Goal: Task Accomplishment & Management: Manage account settings

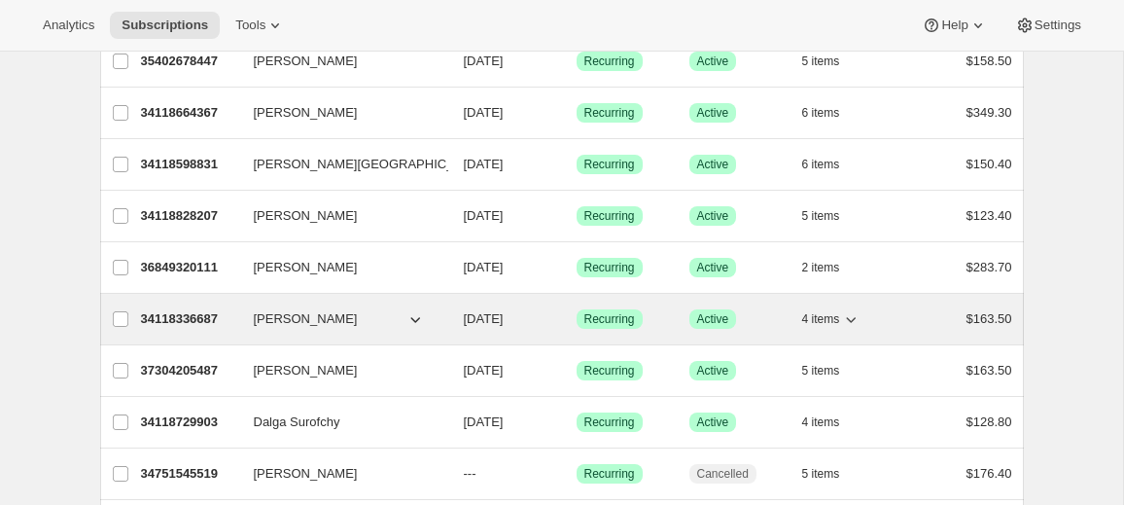
scroll to position [540, 0]
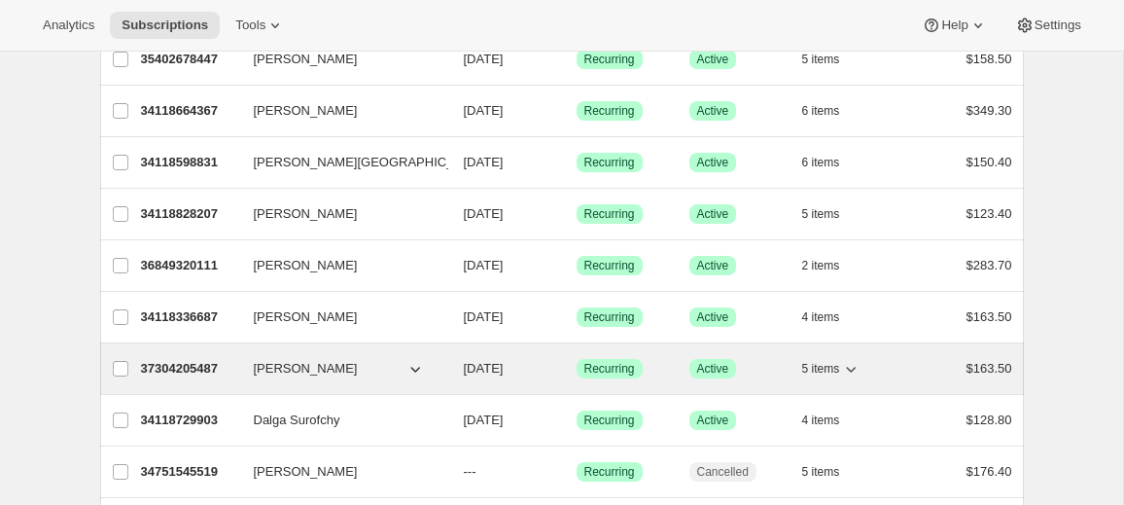
click at [196, 363] on p "37304205487" at bounding box center [189, 368] width 97 height 19
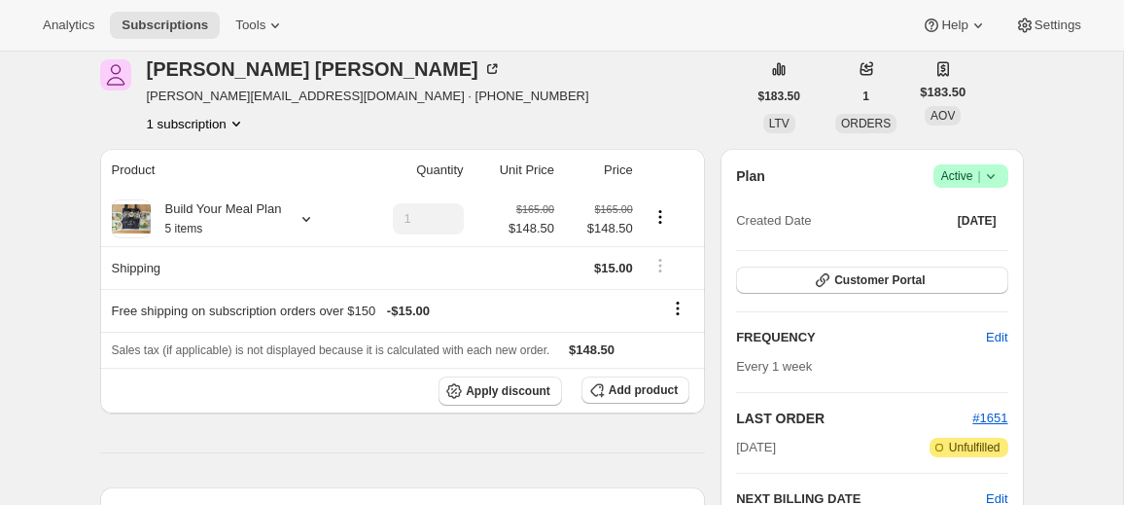
scroll to position [79, 0]
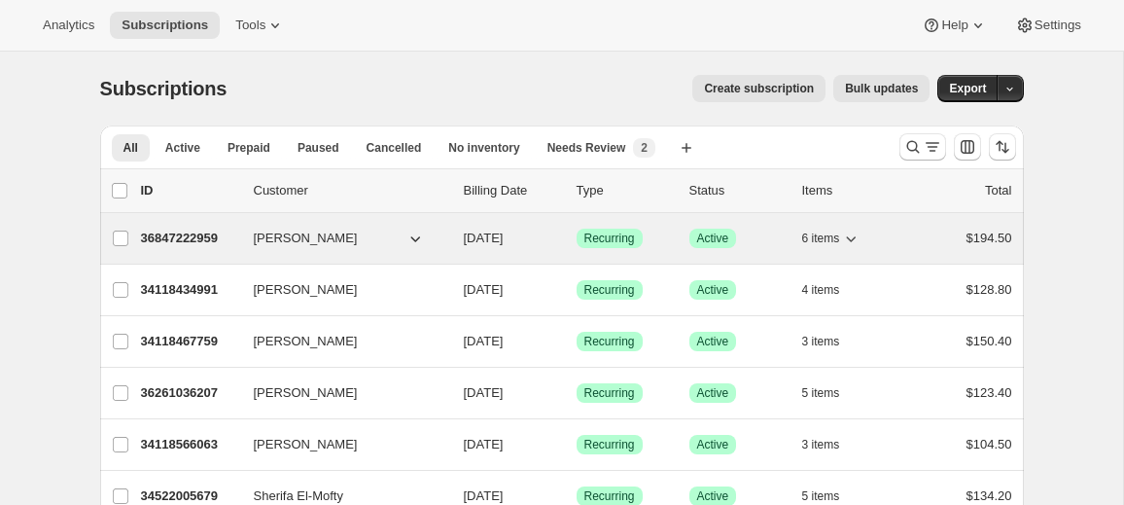
click at [194, 238] on p "36847222959" at bounding box center [189, 238] width 97 height 19
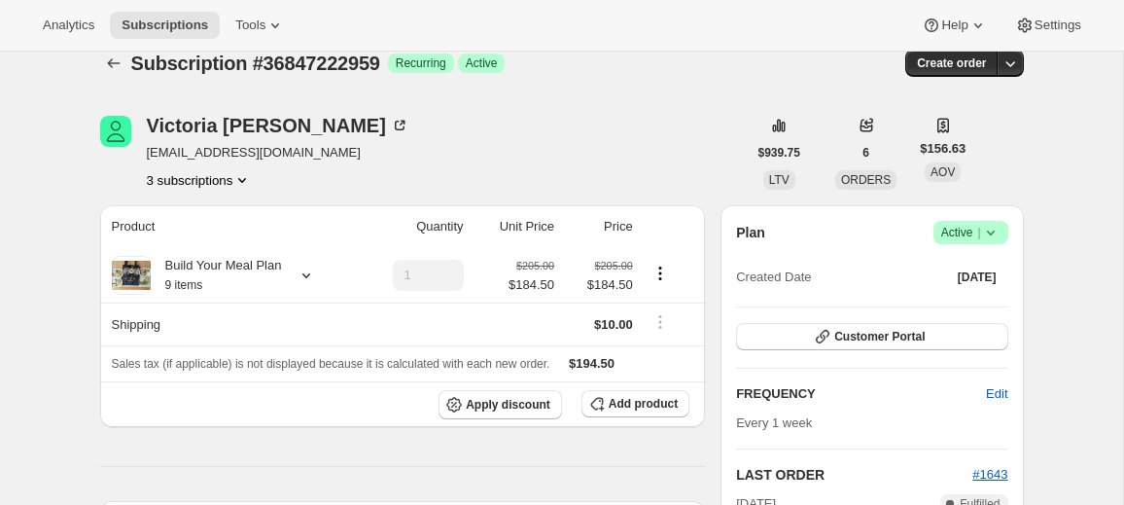
scroll to position [3, 0]
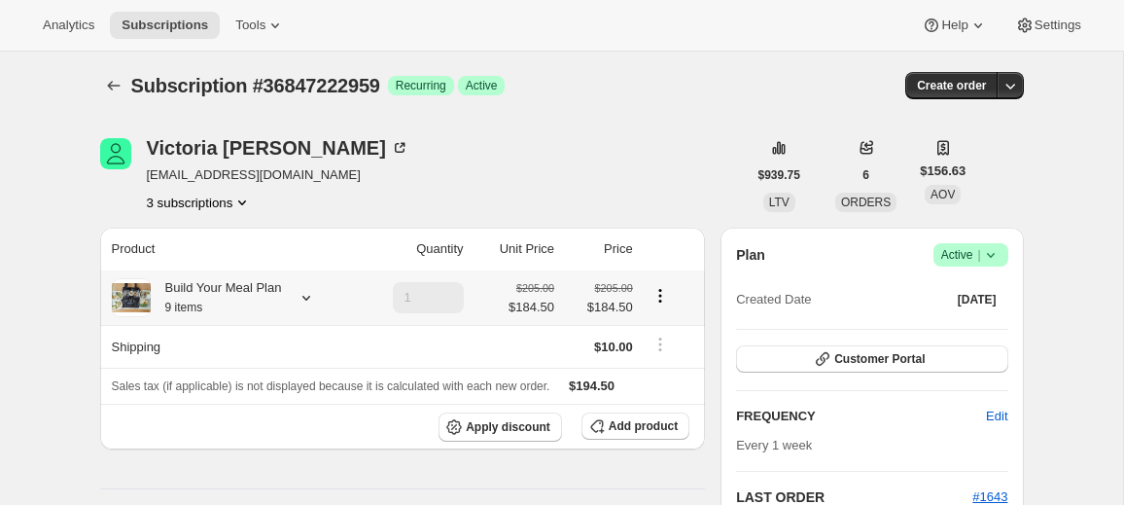
click at [305, 299] on icon at bounding box center [306, 297] width 19 height 19
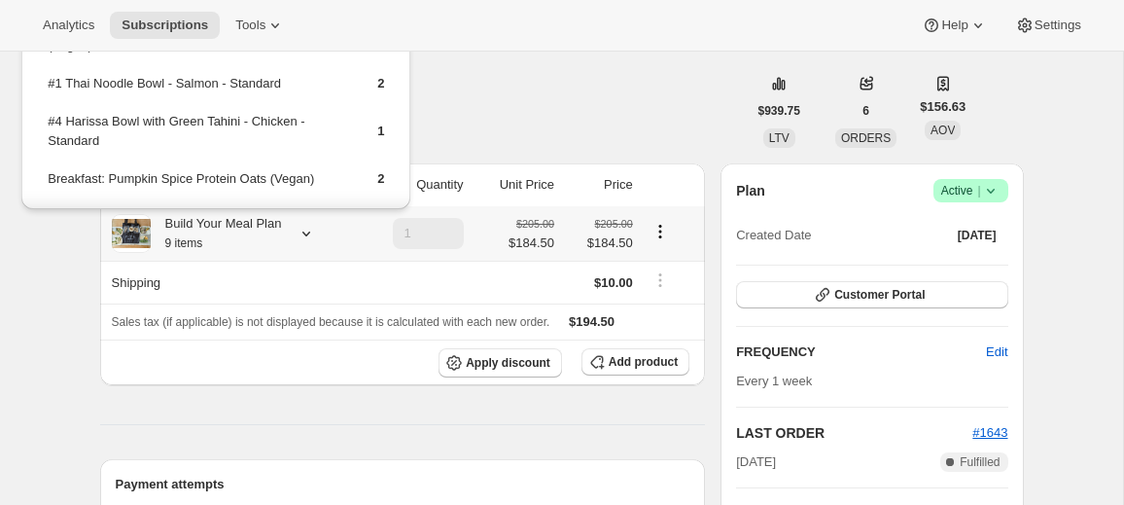
scroll to position [80, 0]
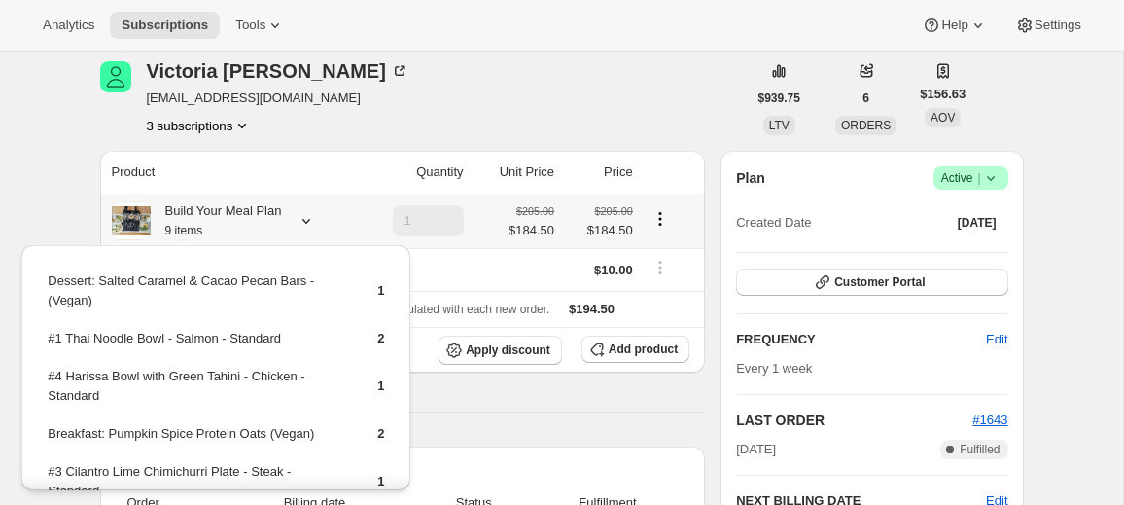
click at [339, 218] on div "Build Your Meal Plan 9 items" at bounding box center [231, 220] width 239 height 39
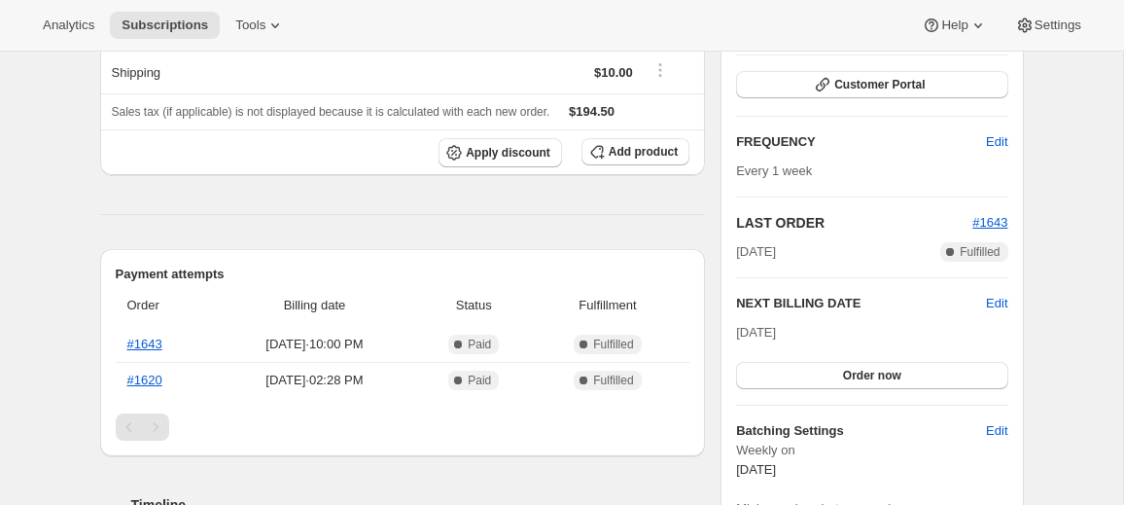
scroll to position [316, 0]
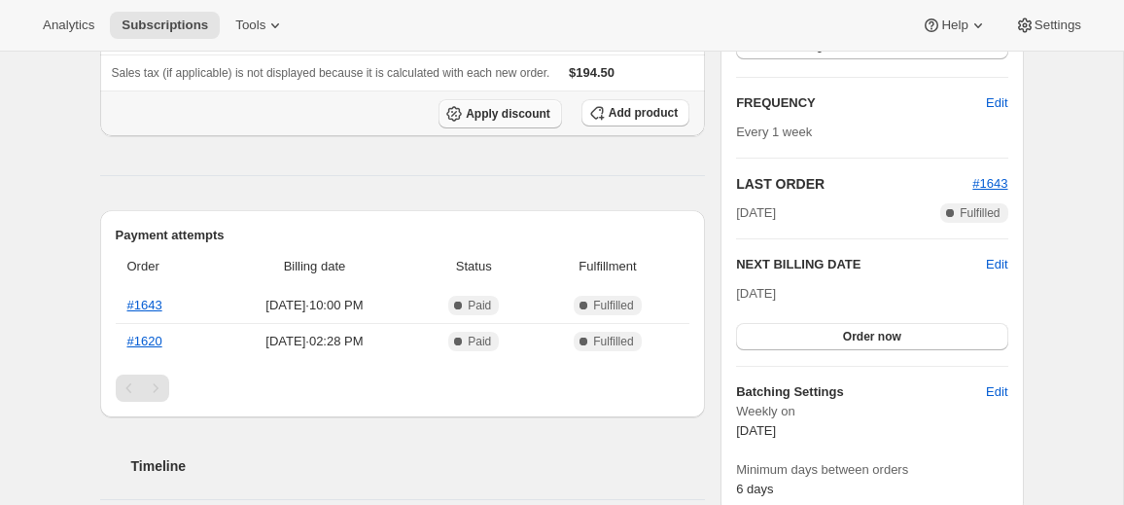
click at [528, 111] on span "Apply discount" at bounding box center [508, 114] width 85 height 16
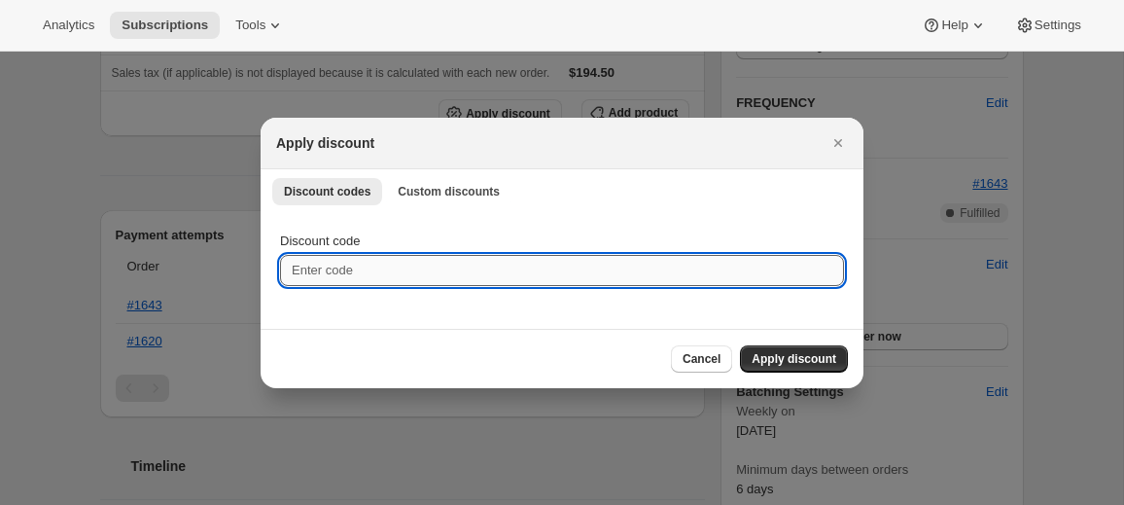
click at [432, 267] on input "Discount code" at bounding box center [562, 270] width 564 height 31
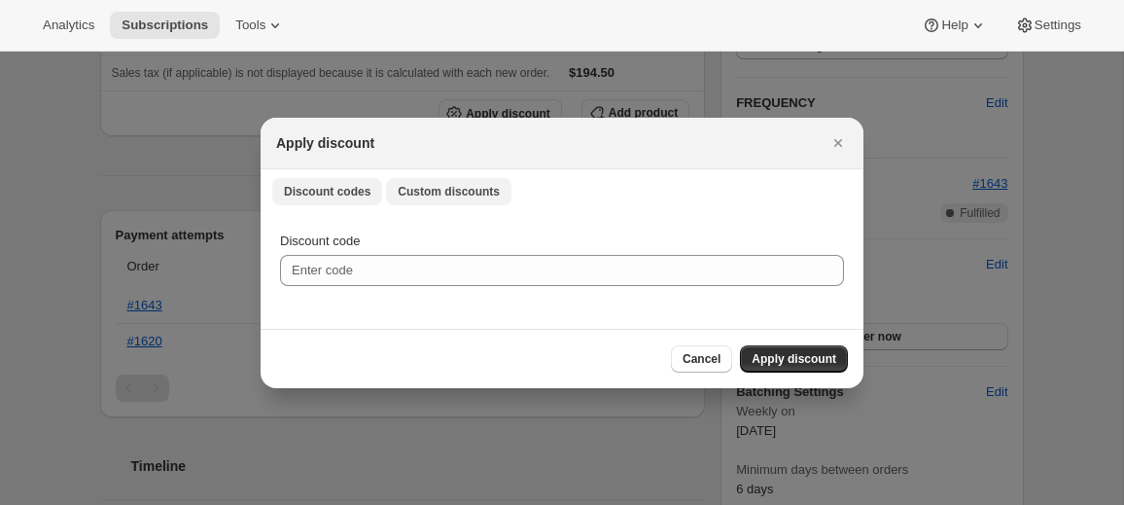
click at [422, 192] on span "Custom discounts" at bounding box center [449, 192] width 102 height 16
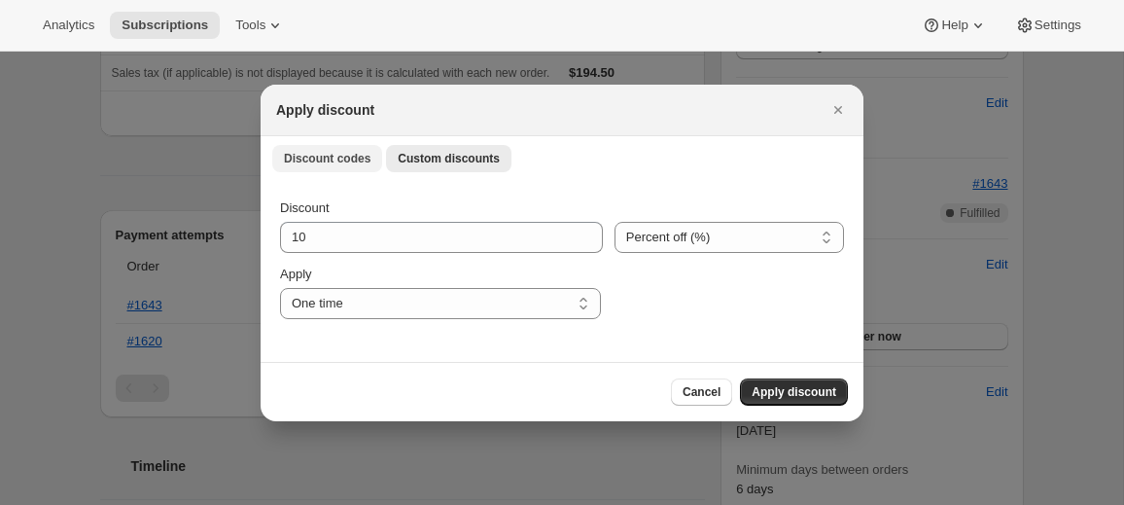
click at [339, 157] on span "Discount codes" at bounding box center [327, 159] width 87 height 16
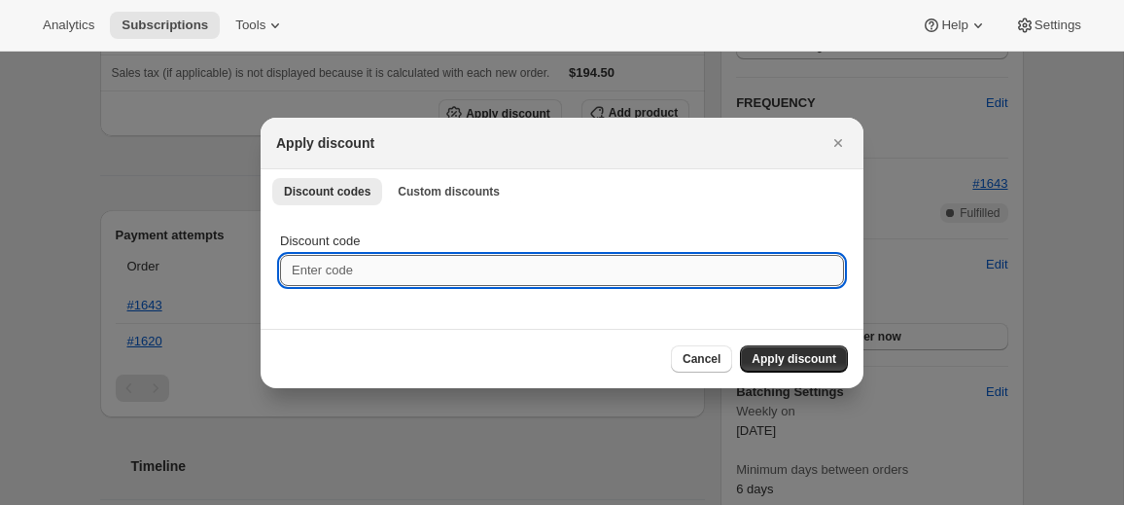
click at [339, 277] on input "Discount code" at bounding box center [562, 270] width 564 height 31
click at [842, 135] on icon "Close" at bounding box center [838, 142] width 19 height 19
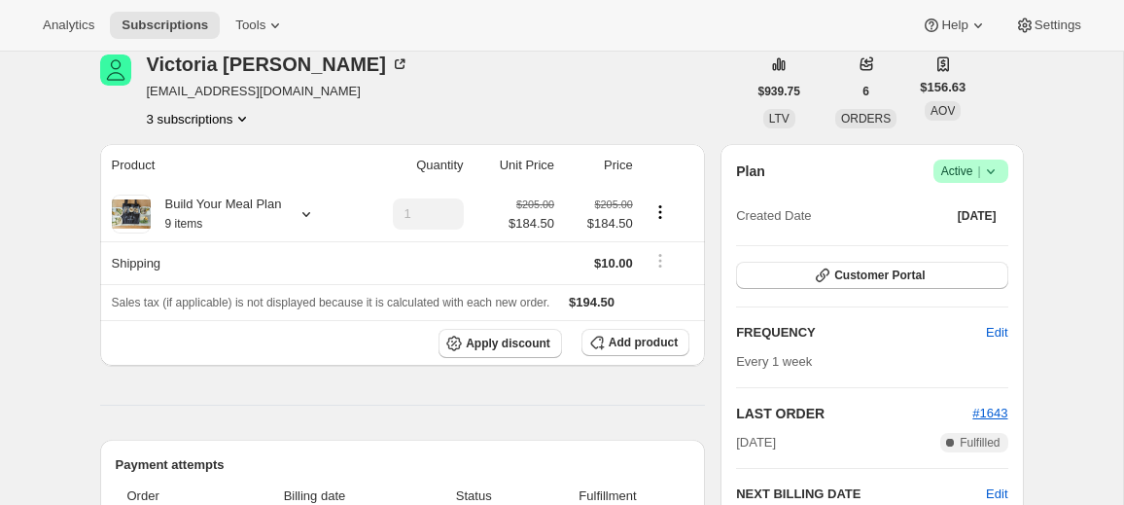
scroll to position [59, 0]
